Goal: Information Seeking & Learning: Learn about a topic

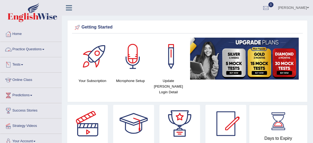
click at [36, 50] on link "Practice Questions" at bounding box center [30, 48] width 61 height 13
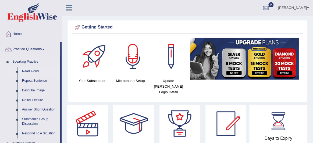
click at [34, 71] on link "Read Aloud" at bounding box center [40, 72] width 41 height 10
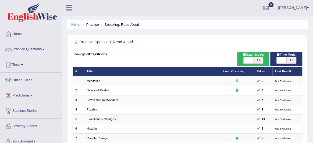
click at [248, 62] on span at bounding box center [248, 60] width 10 height 6
checkbox input "true"
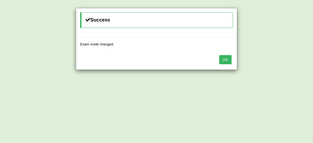
click at [225, 61] on button "OK" at bounding box center [225, 59] width 12 height 9
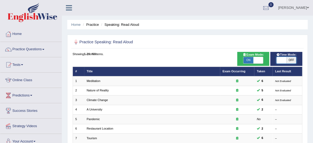
click at [283, 61] on span at bounding box center [281, 60] width 10 height 6
checkbox input "true"
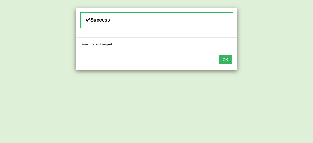
click at [226, 60] on button "OK" at bounding box center [225, 59] width 12 height 9
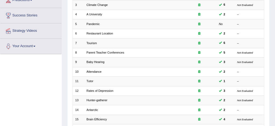
scroll to position [92, 0]
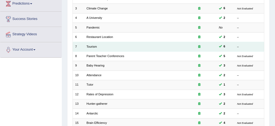
click at [99, 51] on td "Tourism" at bounding box center [133, 46] width 98 height 9
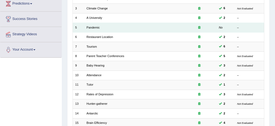
click at [103, 32] on td "Pandemic" at bounding box center [133, 27] width 98 height 9
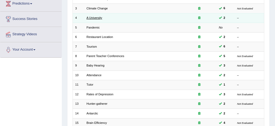
click at [102, 19] on link "A University" at bounding box center [95, 17] width 16 height 3
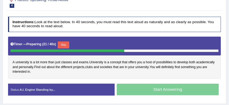
scroll to position [80, 0]
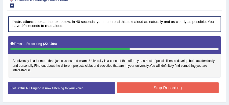
click at [178, 89] on button "Stop Recording" at bounding box center [168, 87] width 102 height 10
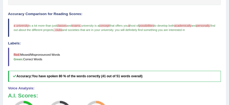
scroll to position [151, 0]
